Goal: Find specific page/section: Find specific page/section

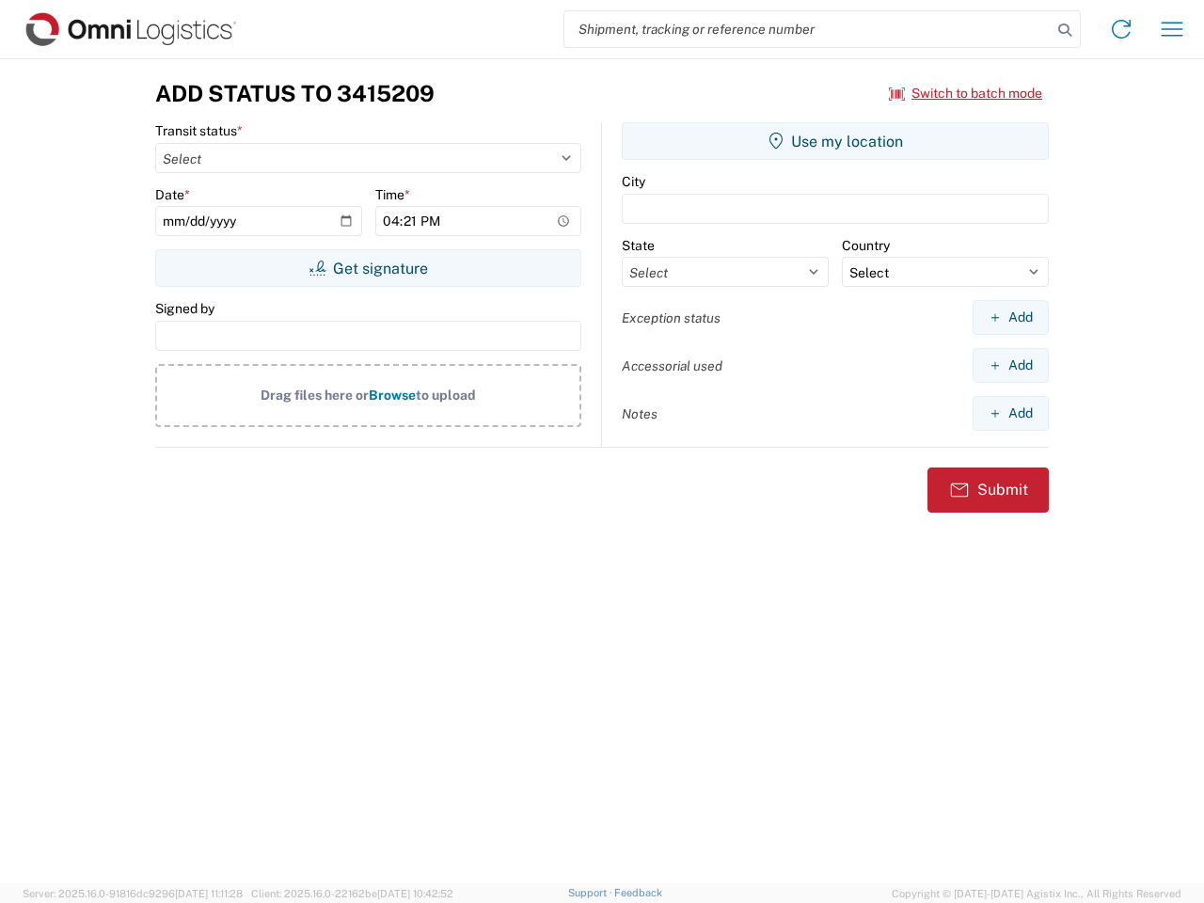
click at [808, 29] on input "search" at bounding box center [808, 29] width 487 height 36
click at [1065, 30] on icon at bounding box center [1065, 30] width 26 height 26
click at [1122, 29] on icon at bounding box center [1122, 29] width 30 height 30
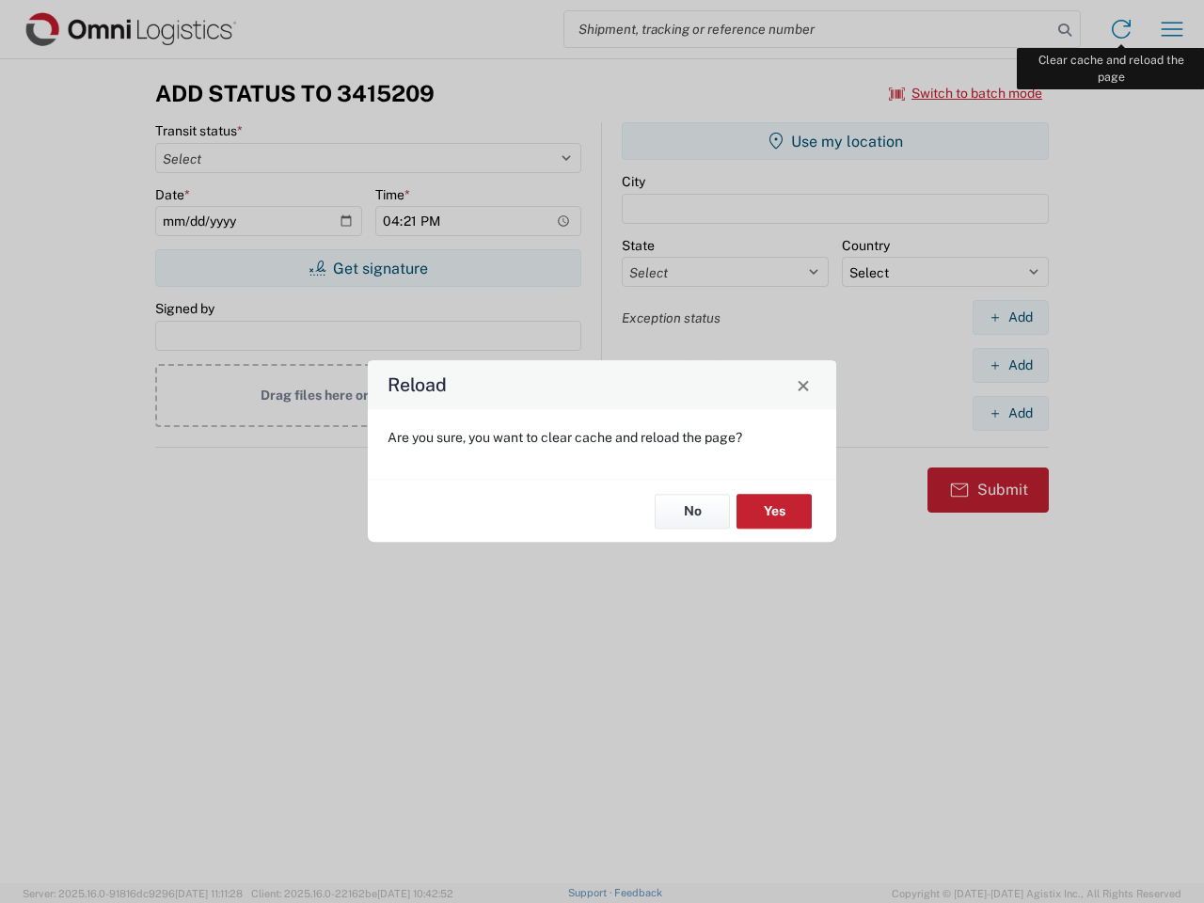
click at [1172, 29] on div "Reload Are you sure, you want to clear cache and reload the page? No Yes" at bounding box center [602, 451] width 1204 height 903
click at [966, 93] on div "Reload Are you sure, you want to clear cache and reload the page? No Yes" at bounding box center [602, 451] width 1204 height 903
click at [368, 268] on div "Reload Are you sure, you want to clear cache and reload the page? No Yes" at bounding box center [602, 451] width 1204 height 903
click at [836, 141] on div "Reload Are you sure, you want to clear cache and reload the page? No Yes" at bounding box center [602, 451] width 1204 height 903
click at [1011, 317] on div "Reload Are you sure, you want to clear cache and reload the page? No Yes" at bounding box center [602, 451] width 1204 height 903
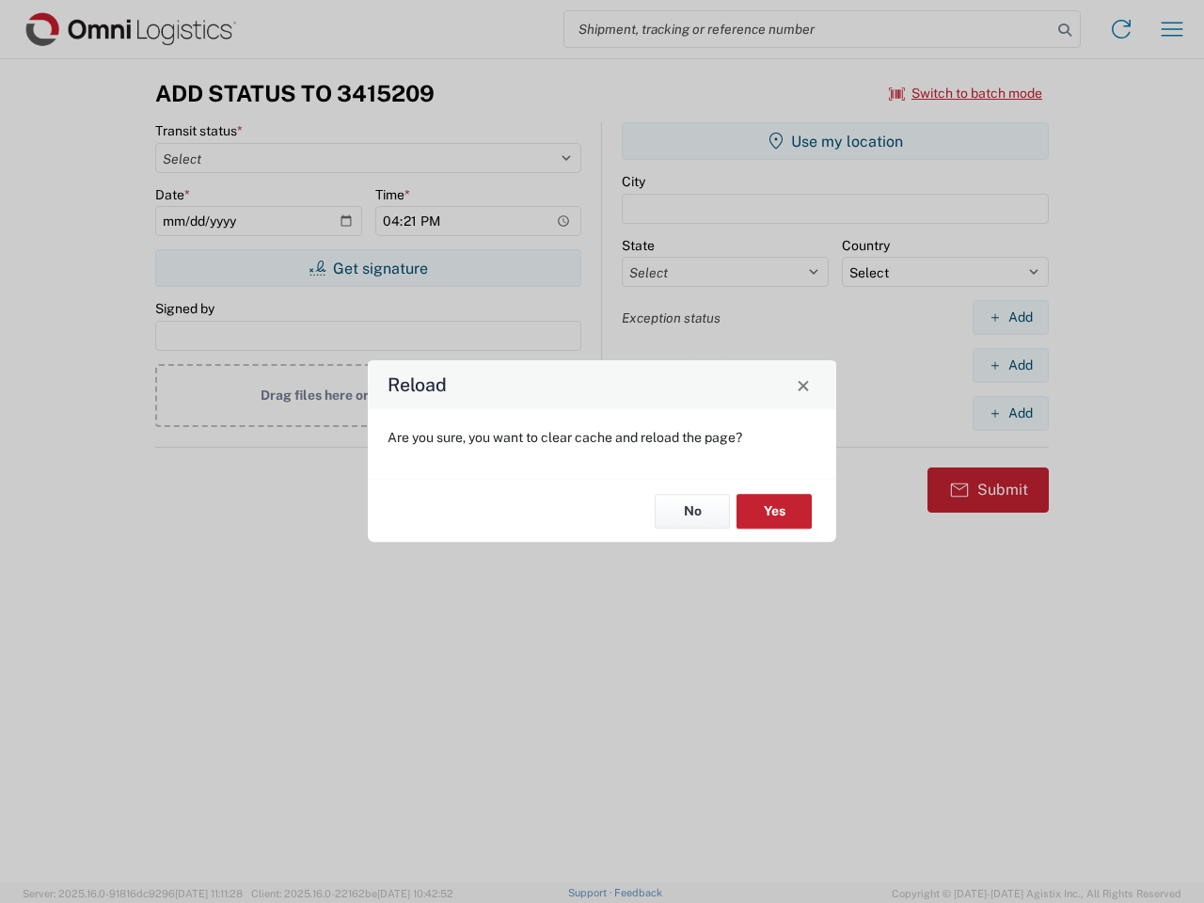
click at [1011, 365] on div "Reload Are you sure, you want to clear cache and reload the page? No Yes" at bounding box center [602, 451] width 1204 height 903
click at [1011, 413] on div "Reload Are you sure, you want to clear cache and reload the page? No Yes" at bounding box center [602, 451] width 1204 height 903
